Goal: Information Seeking & Learning: Understand process/instructions

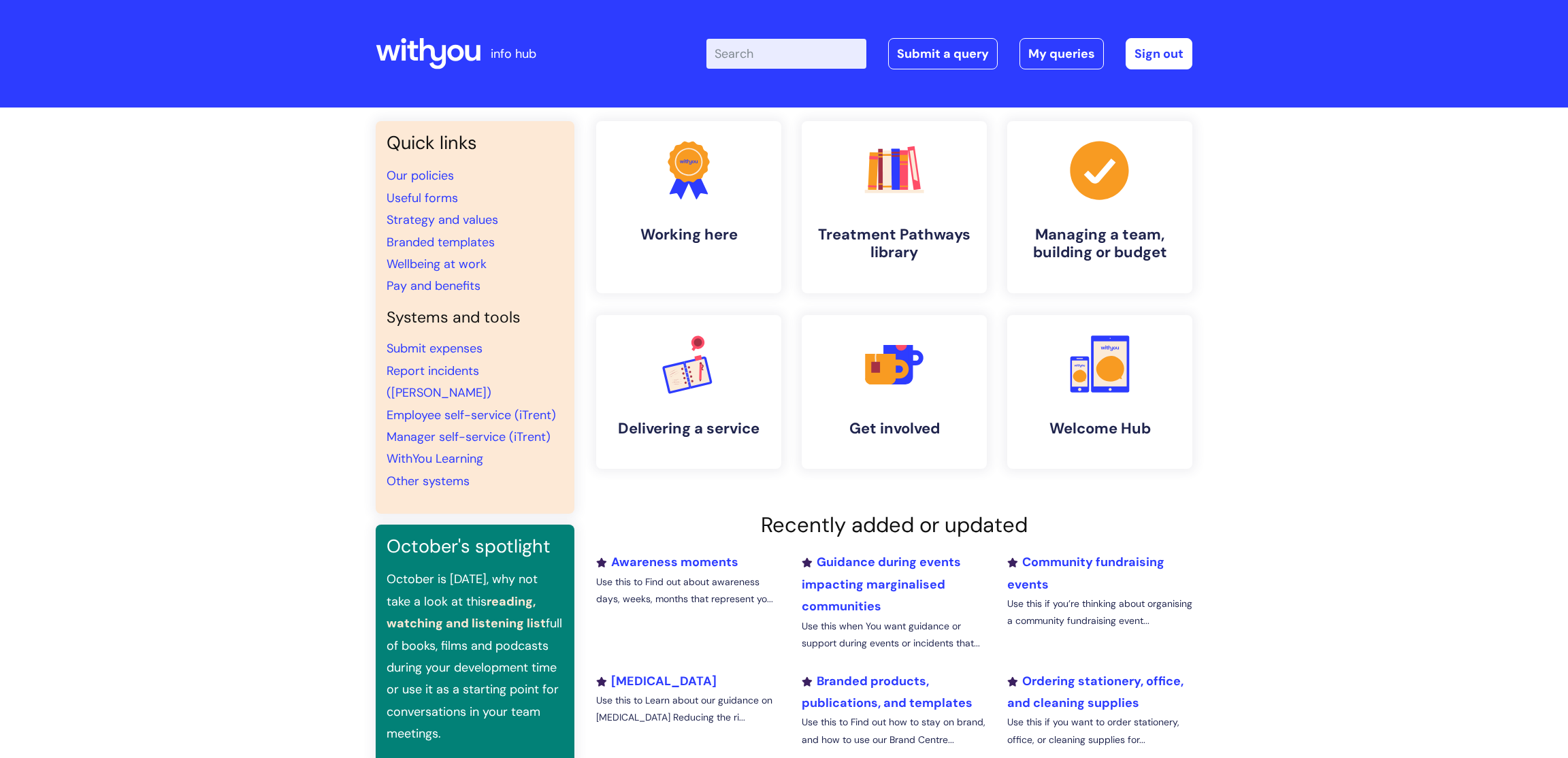
click at [814, 54] on input "Enter your search term here..." at bounding box center [786, 53] width 160 height 30
type input "k"
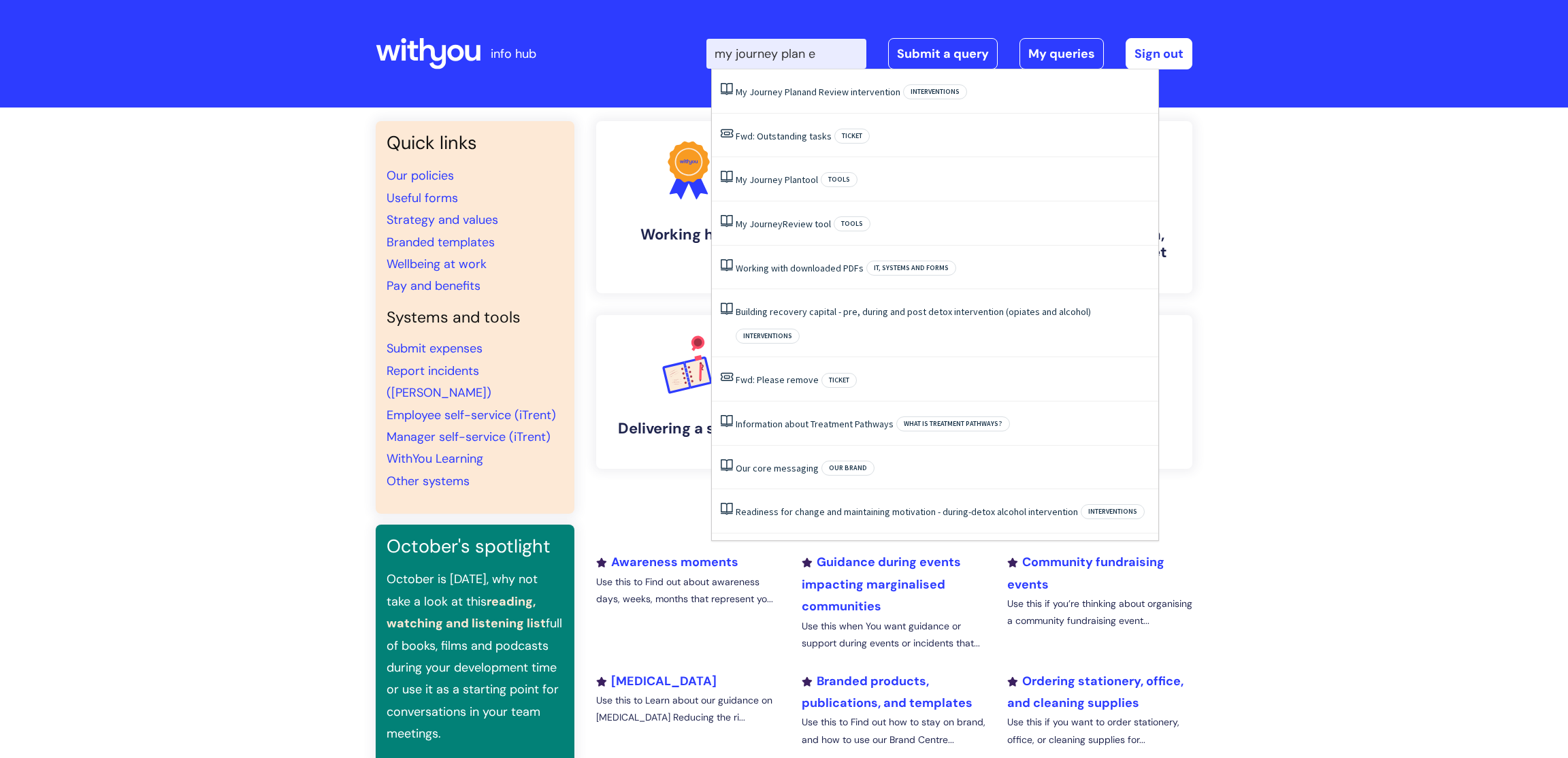
type input "my journey plan en"
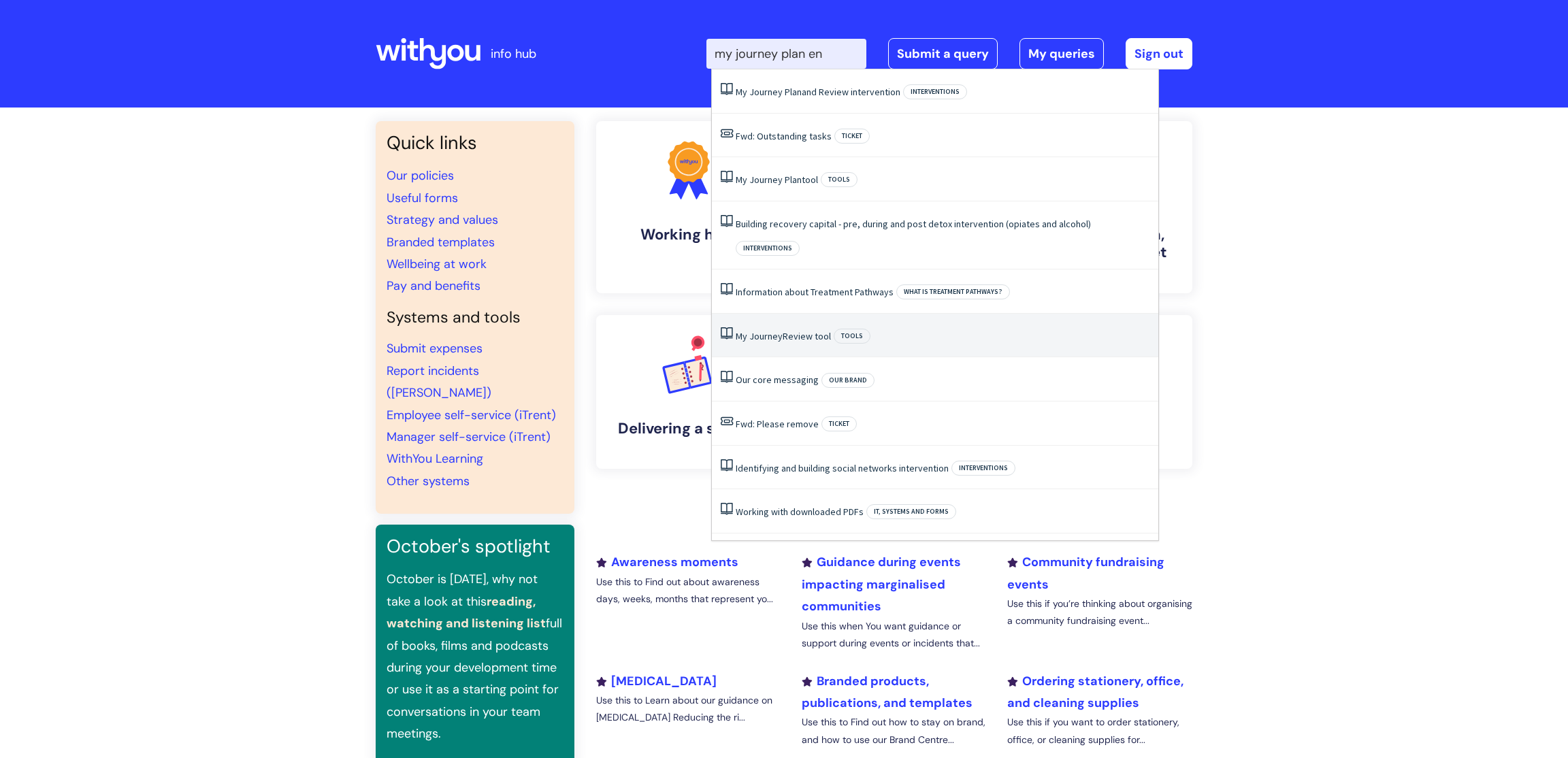
click at [795, 320] on li "My Journey Review tool Tools" at bounding box center [935, 336] width 447 height 44
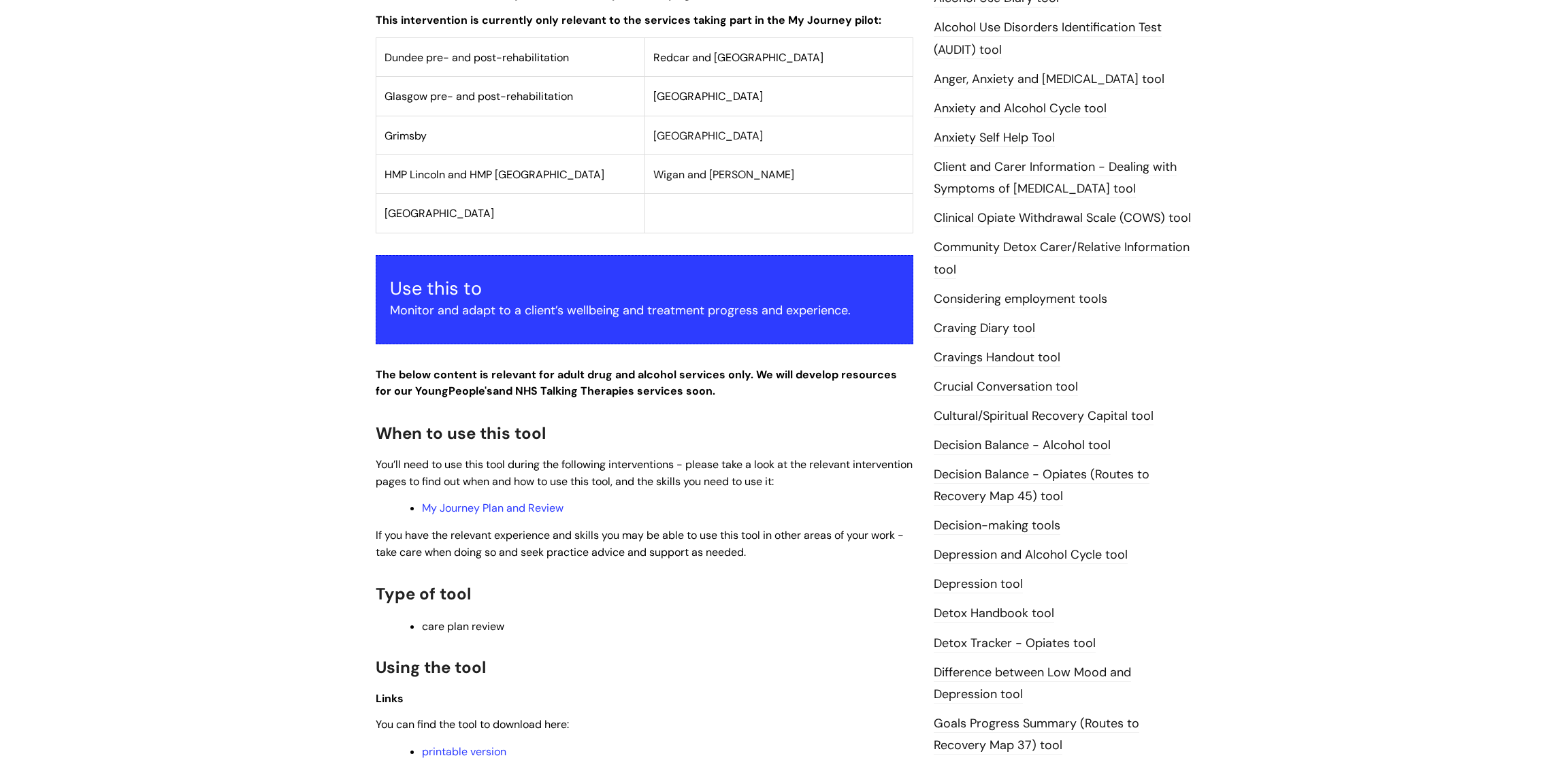
scroll to position [652, 0]
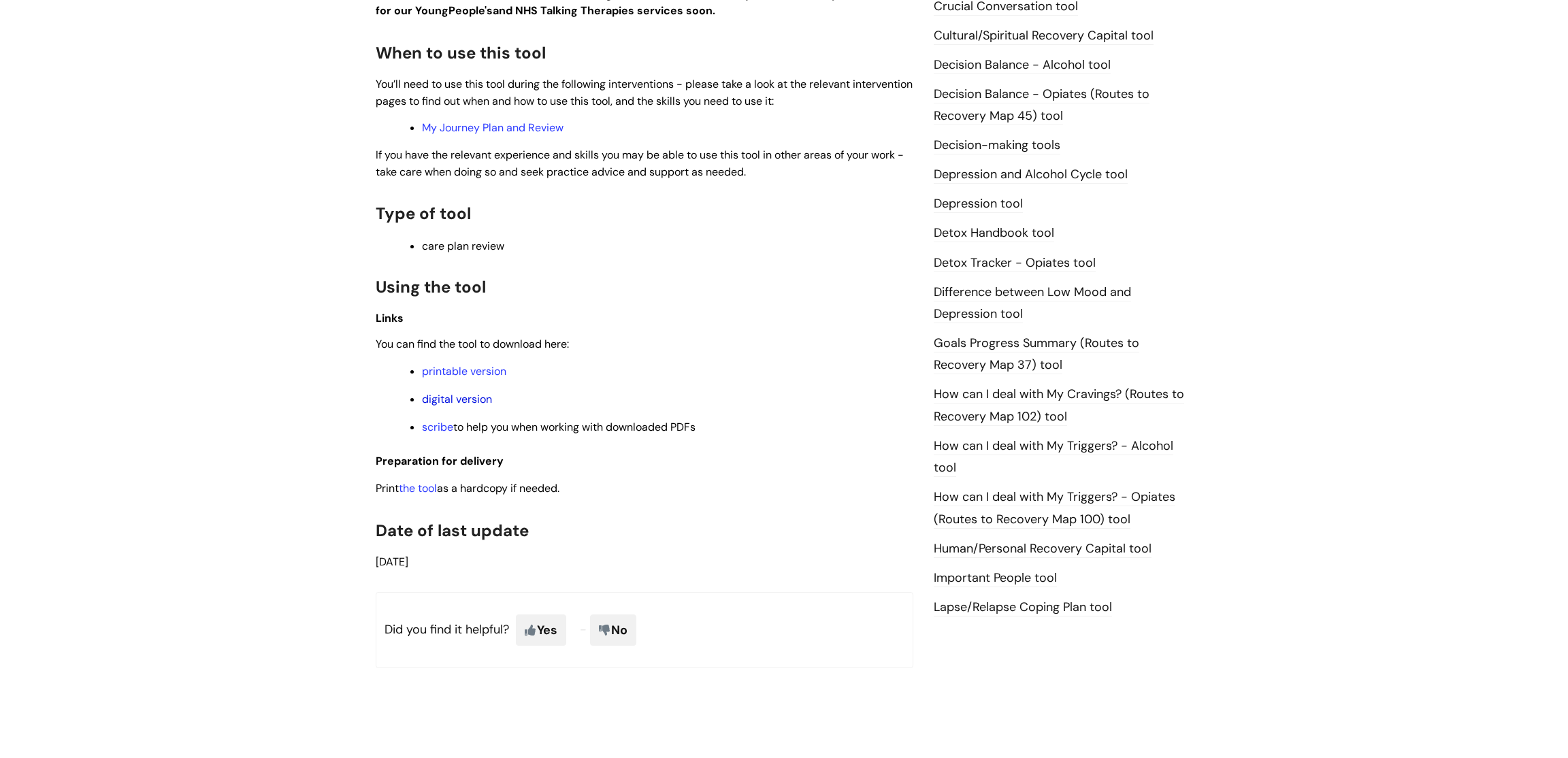
click at [467, 402] on link "digital version" at bounding box center [457, 399] width 70 height 14
